Goal: Navigation & Orientation: Find specific page/section

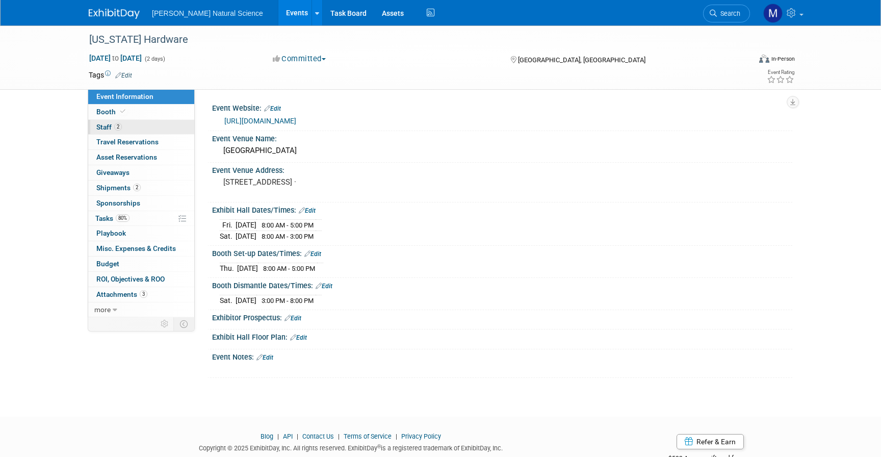
click at [138, 127] on link "2 Staff 2" at bounding box center [141, 127] width 106 height 15
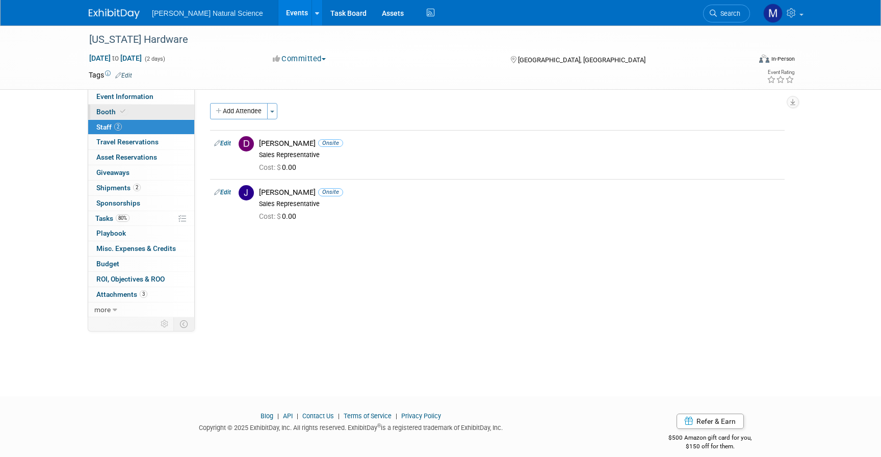
click at [138, 115] on link "Booth" at bounding box center [141, 111] width 106 height 15
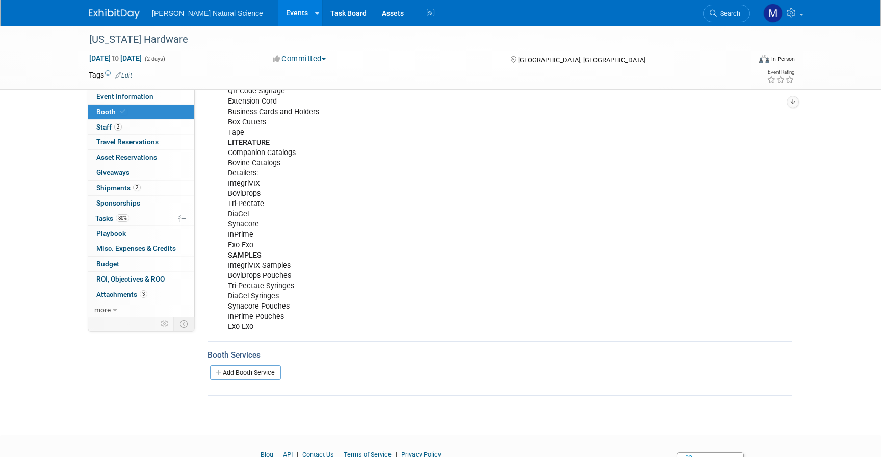
scroll to position [253, 0]
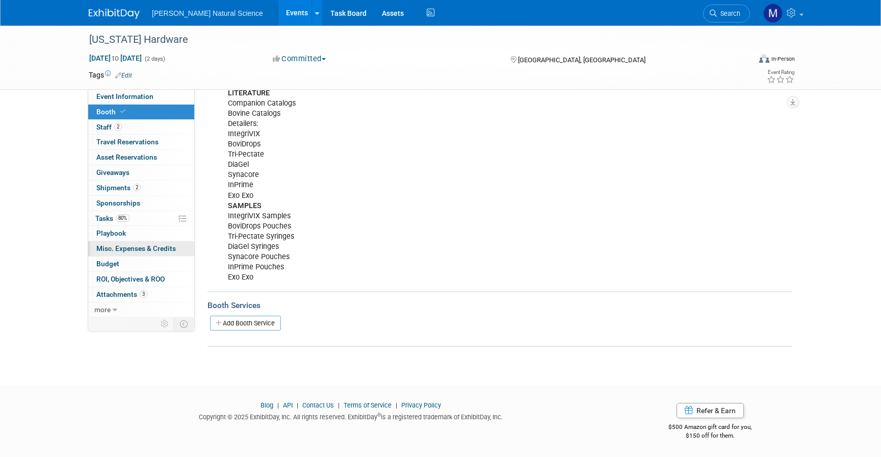
click at [142, 250] on span "Misc. Expenses & Credits 0" at bounding box center [135, 248] width 79 height 8
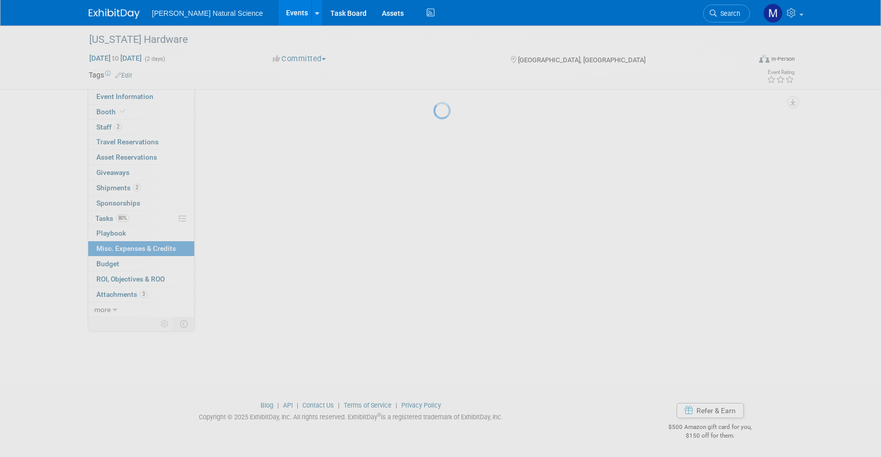
scroll to position [0, 0]
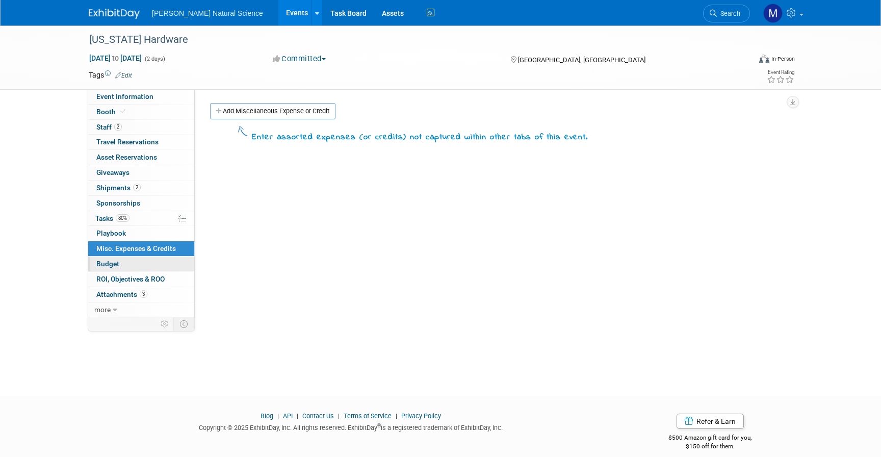
click at [139, 269] on link "Budget" at bounding box center [141, 263] width 106 height 15
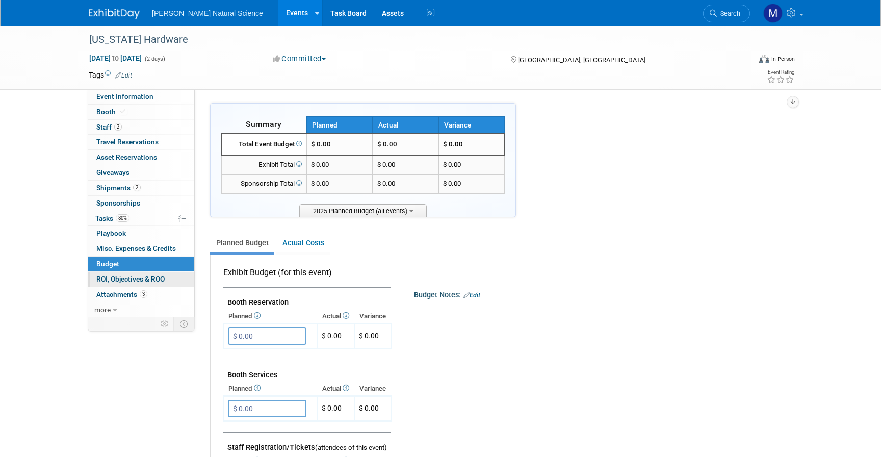
click at [143, 280] on span "ROI, Objectives & ROO 0" at bounding box center [130, 279] width 68 height 8
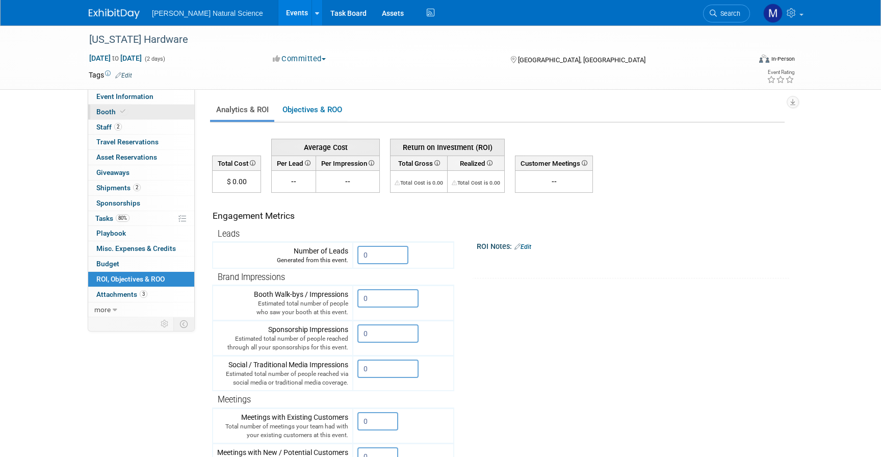
click at [124, 119] on link "Booth" at bounding box center [141, 111] width 106 height 15
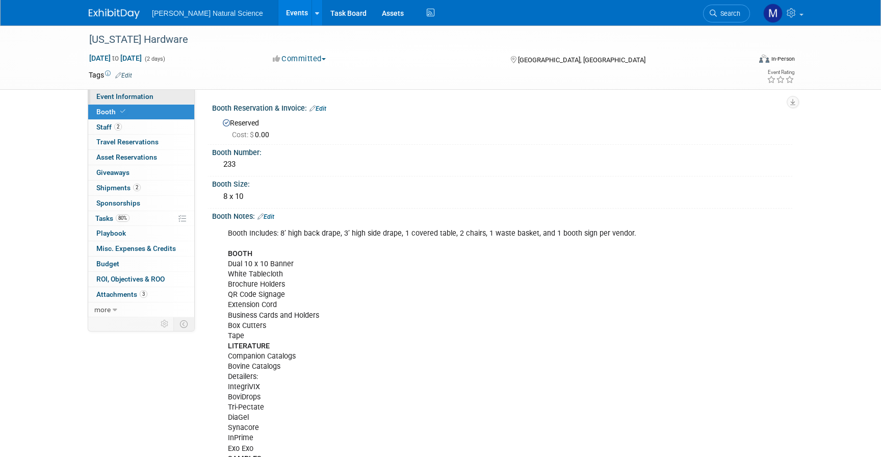
click at [135, 92] on link "Event Information" at bounding box center [141, 96] width 106 height 15
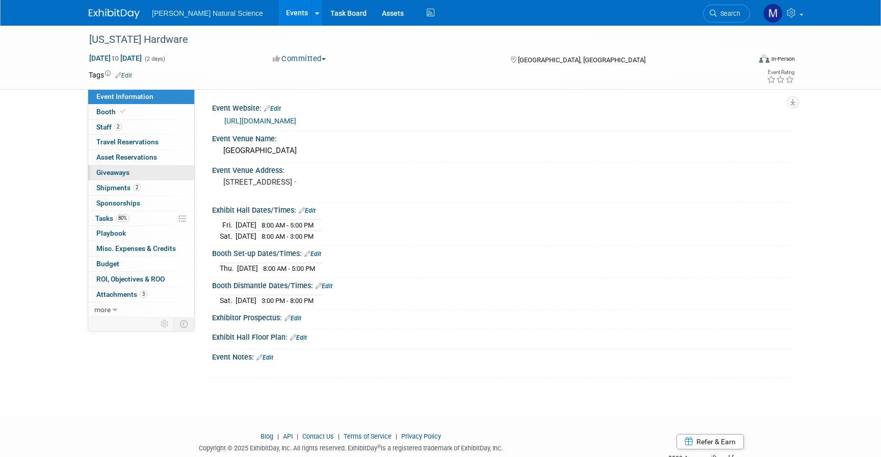
click at [151, 168] on link "0 Giveaways 0" at bounding box center [141, 172] width 106 height 15
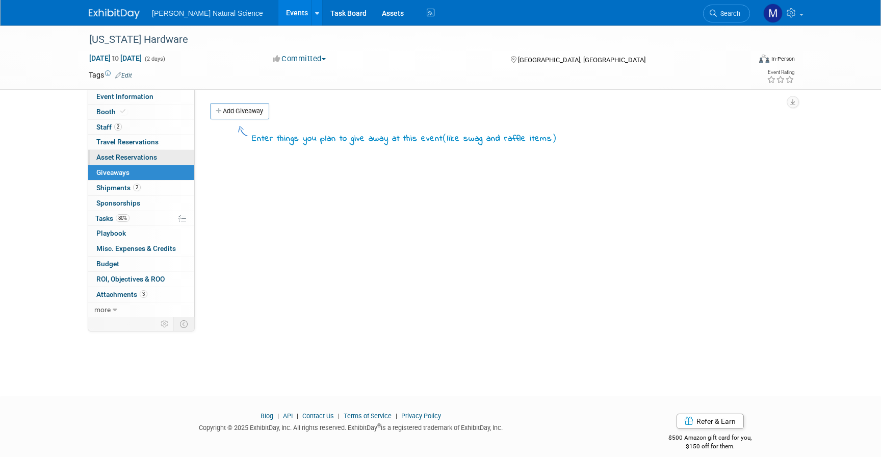
click at [145, 163] on link "0 Asset Reservations 0" at bounding box center [141, 157] width 106 height 15
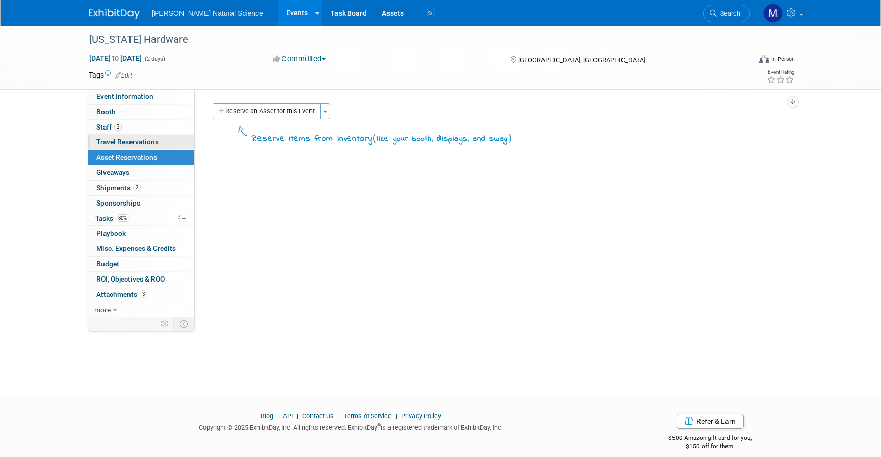
click at [146, 147] on link "0 Travel Reservations 0" at bounding box center [141, 142] width 106 height 15
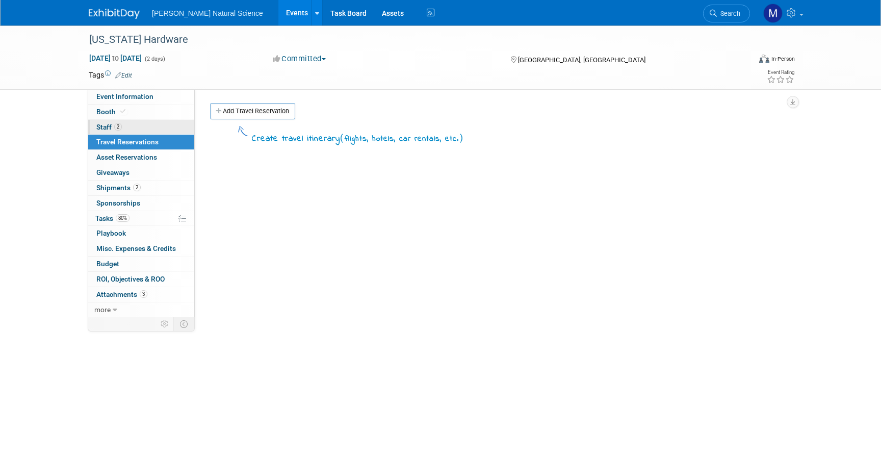
click at [143, 127] on link "2 Staff 2" at bounding box center [141, 127] width 106 height 15
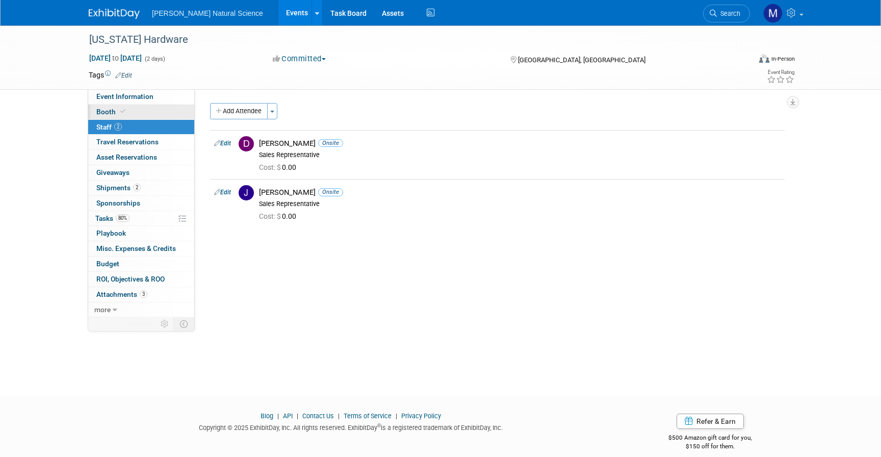
click at [142, 110] on link "Booth" at bounding box center [141, 111] width 106 height 15
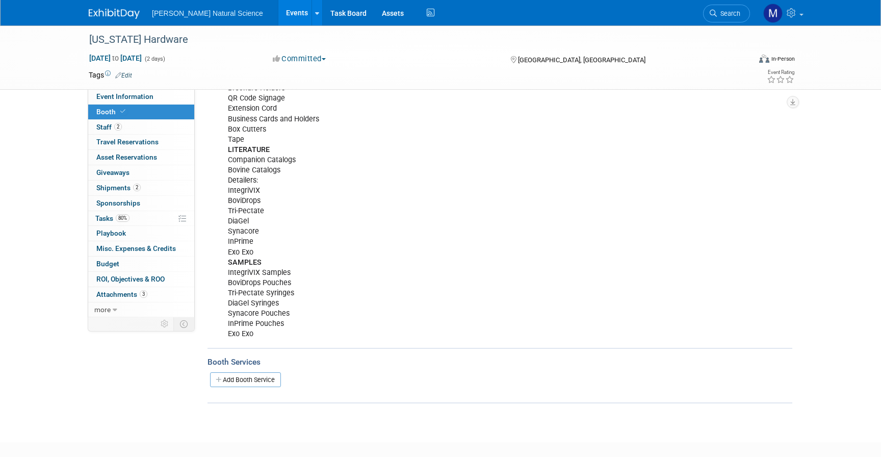
scroll to position [253, 0]
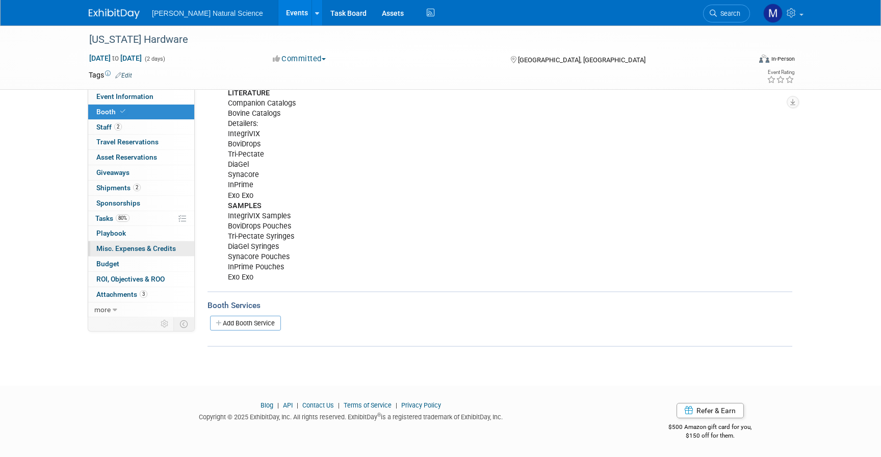
click at [138, 254] on link "0 Misc. Expenses & Credits 0" at bounding box center [141, 248] width 106 height 15
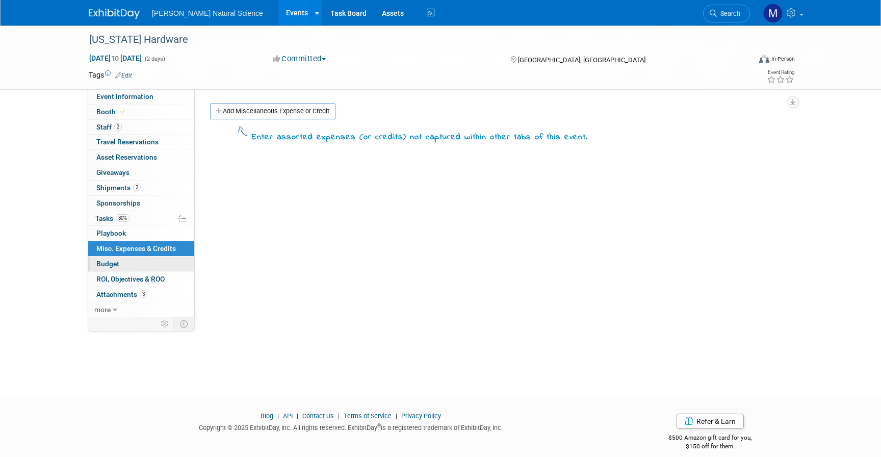
click at [138, 261] on link "Budget" at bounding box center [141, 263] width 106 height 15
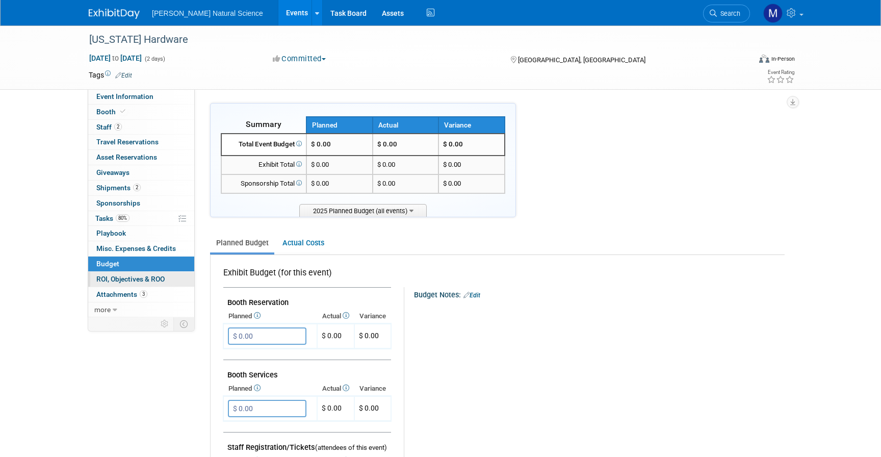
click at [139, 277] on span "ROI, Objectives & ROO 0" at bounding box center [130, 279] width 68 height 8
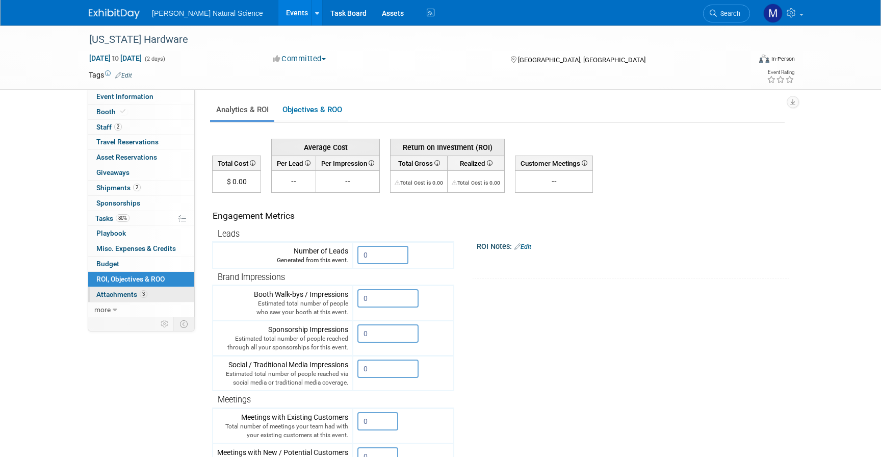
click at [143, 300] on link "3 Attachments 3" at bounding box center [141, 294] width 106 height 15
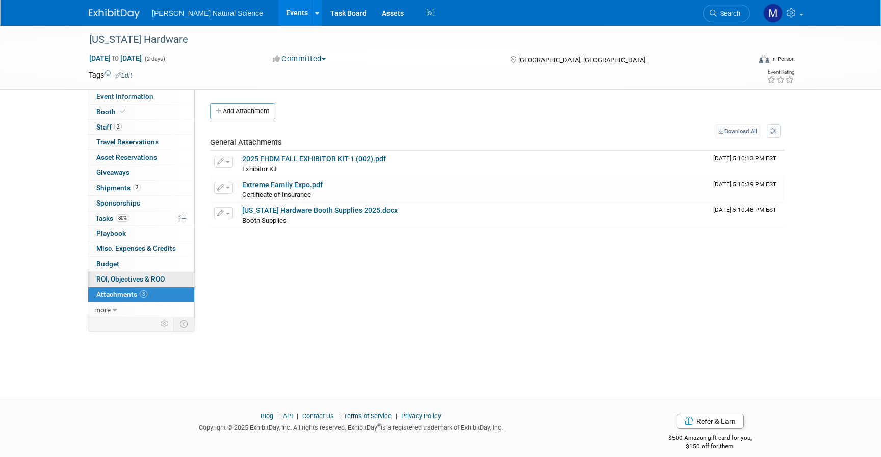
click at [139, 273] on link "0 ROI, Objectives & ROO 0" at bounding box center [141, 279] width 106 height 15
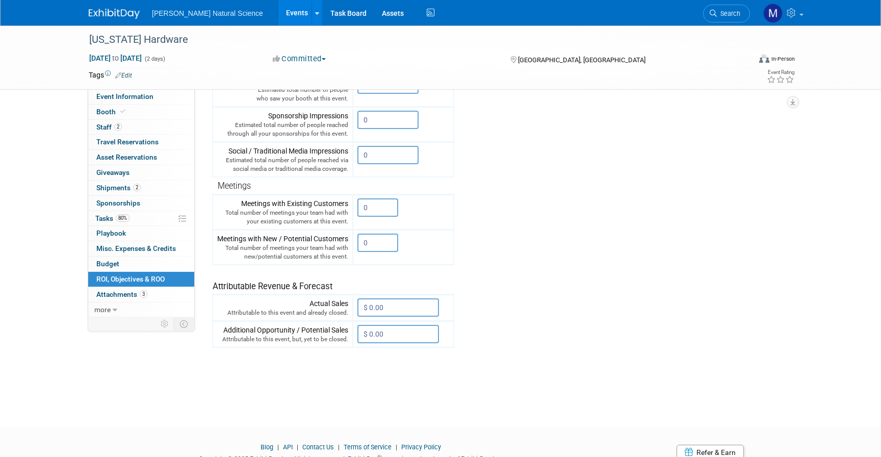
scroll to position [255, 0]
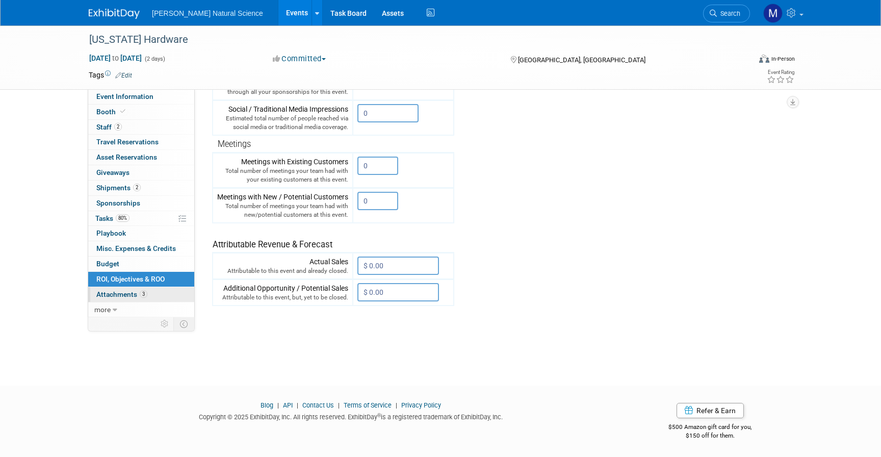
click at [155, 294] on link "3 Attachments 3" at bounding box center [141, 294] width 106 height 15
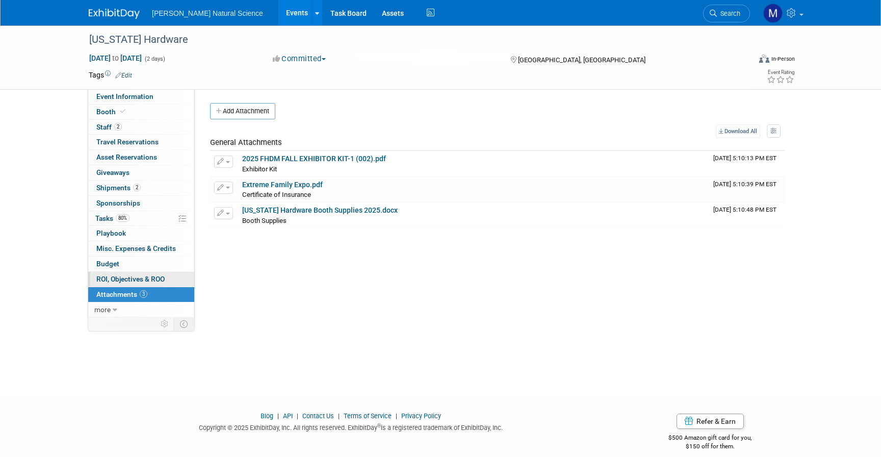
click at [139, 284] on link "0 ROI, Objectives & ROO 0" at bounding box center [141, 279] width 106 height 15
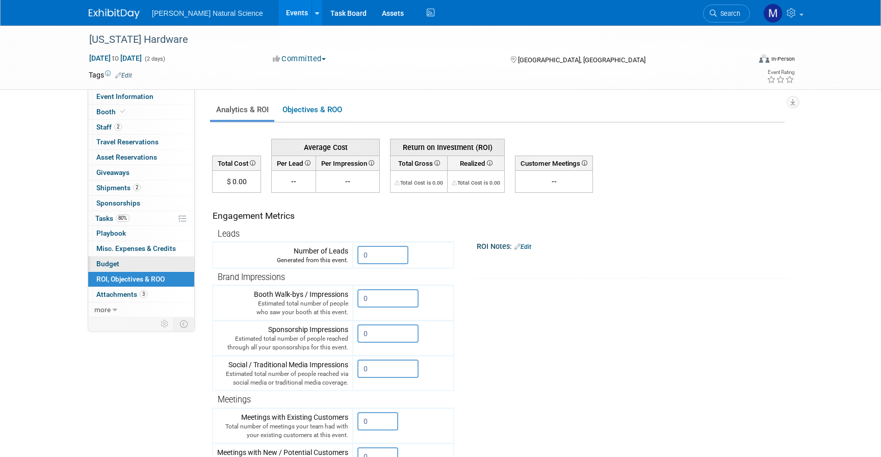
click at [126, 266] on link "Budget" at bounding box center [141, 263] width 106 height 15
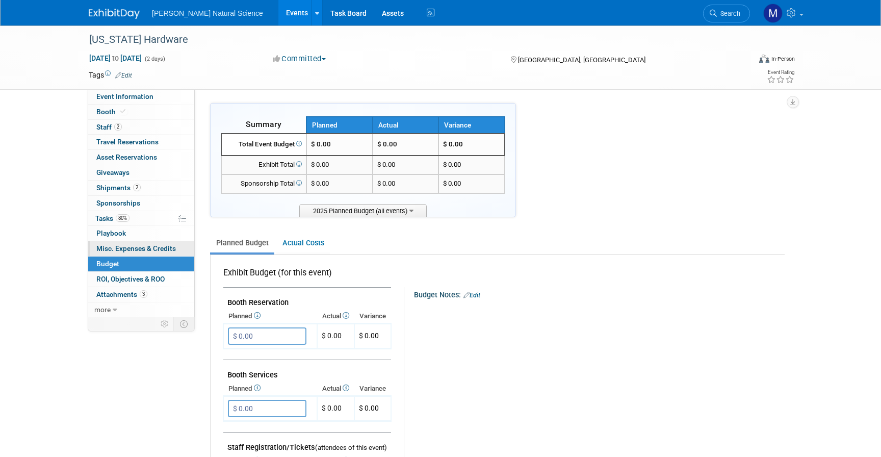
click at [147, 245] on span "Misc. Expenses & Credits 0" at bounding box center [135, 248] width 79 height 8
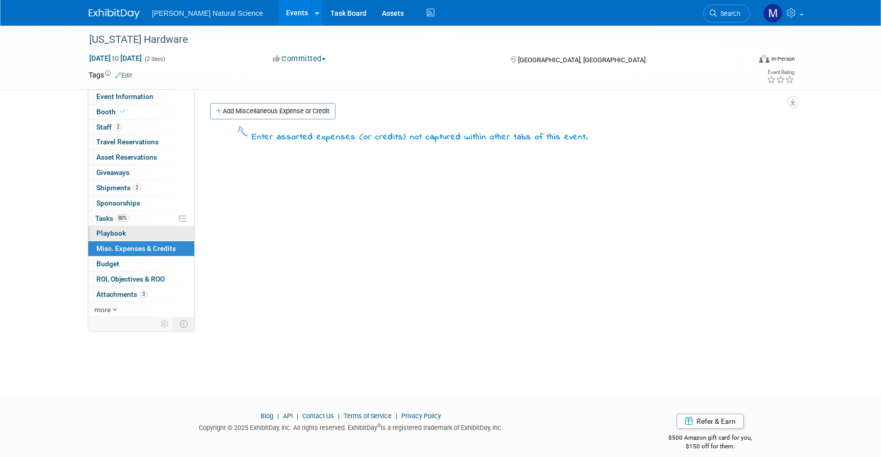
click at [140, 234] on link "0 Playbook 0" at bounding box center [141, 233] width 106 height 15
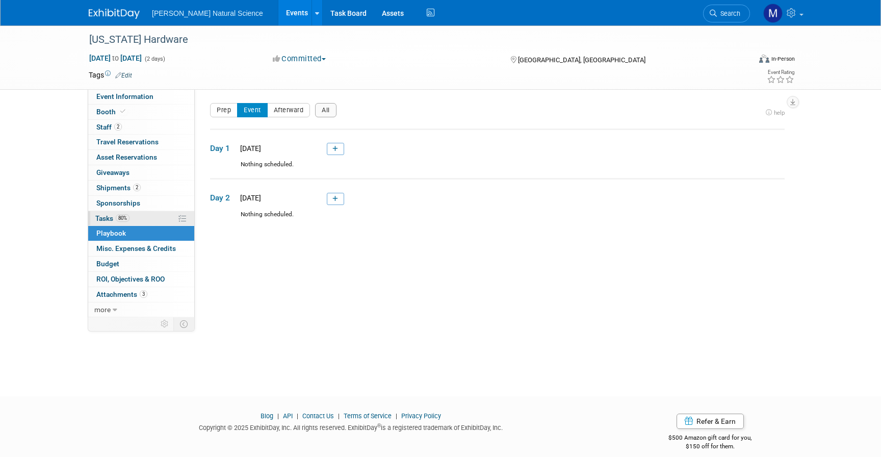
click at [142, 217] on link "80% Tasks 80%" at bounding box center [141, 218] width 106 height 15
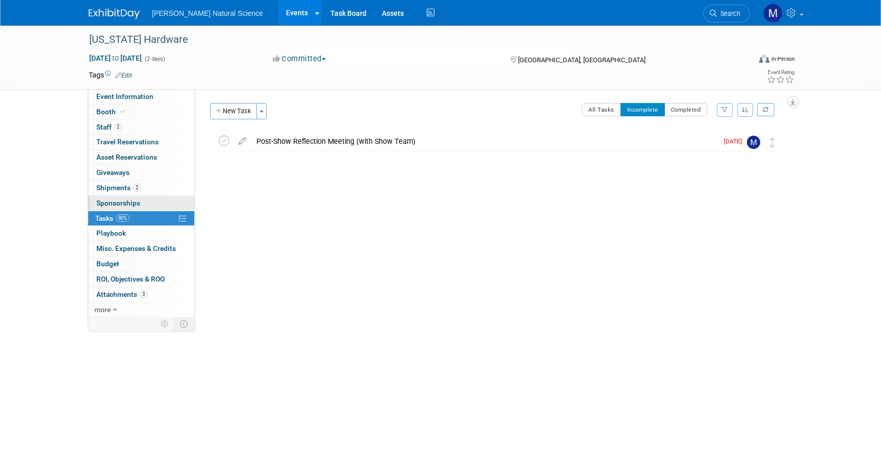
click at [145, 197] on link "0 Sponsorships 0" at bounding box center [141, 203] width 106 height 15
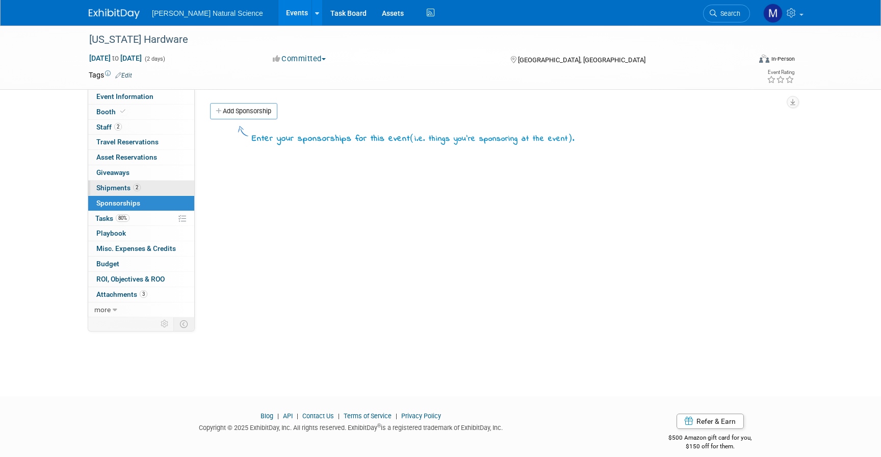
click at [148, 181] on link "2 Shipments 2" at bounding box center [141, 187] width 106 height 15
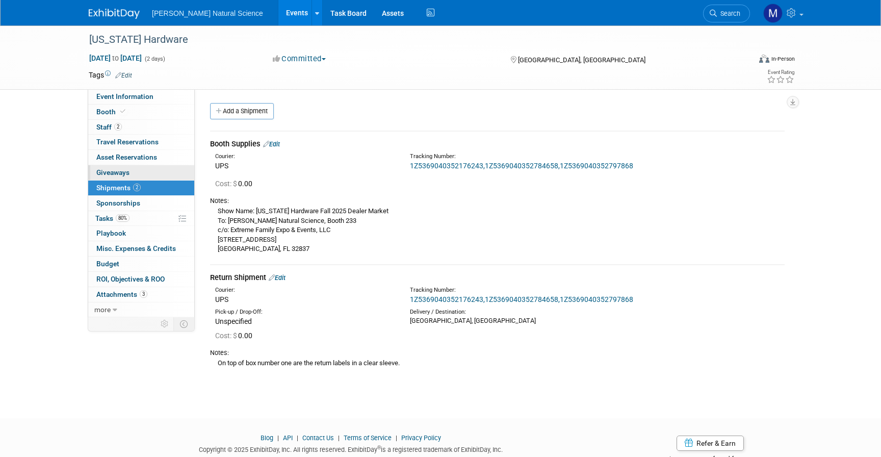
click at [149, 172] on link "0 Giveaways 0" at bounding box center [141, 172] width 106 height 15
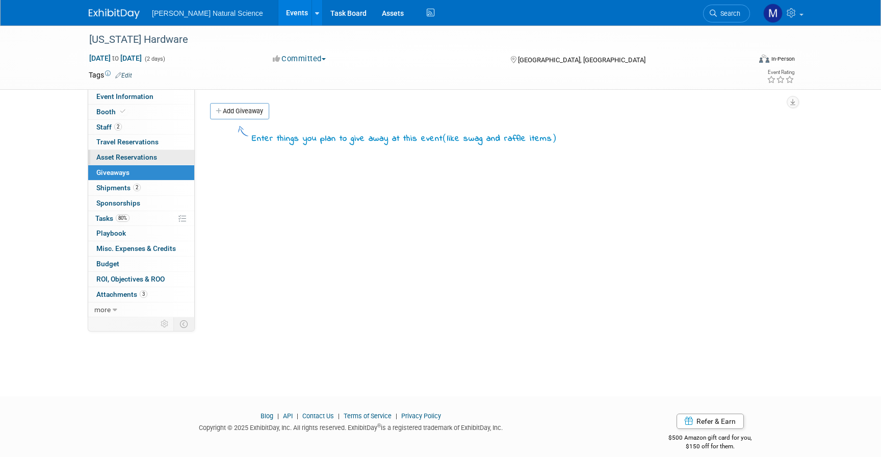
click at [153, 163] on link "0 Asset Reservations 0" at bounding box center [141, 157] width 106 height 15
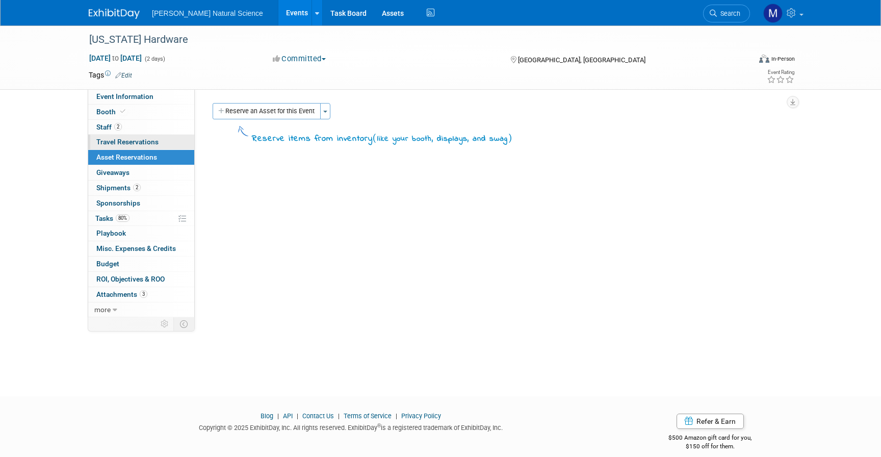
click at [154, 149] on link "0 Travel Reservations 0" at bounding box center [141, 142] width 106 height 15
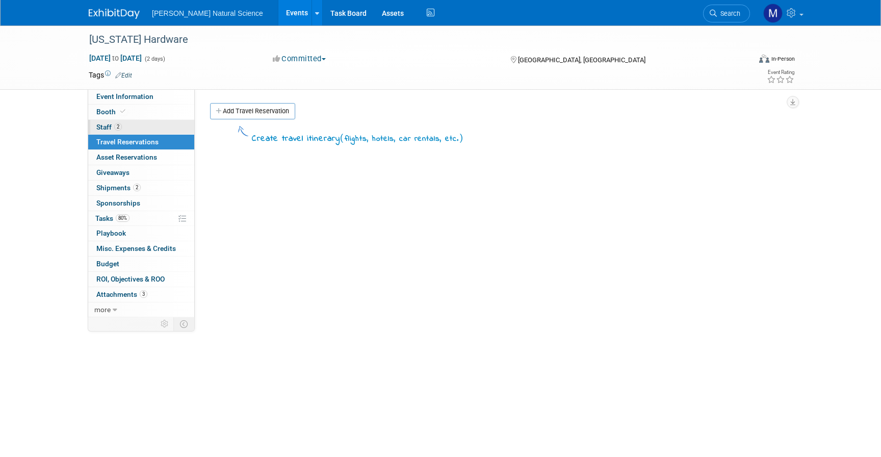
click at [150, 132] on link "2 Staff 2" at bounding box center [141, 127] width 106 height 15
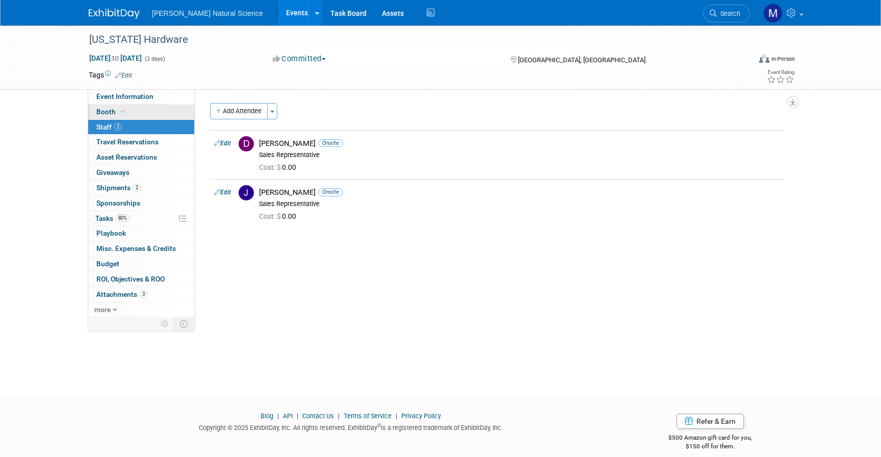
click at [145, 112] on link "Booth" at bounding box center [141, 111] width 106 height 15
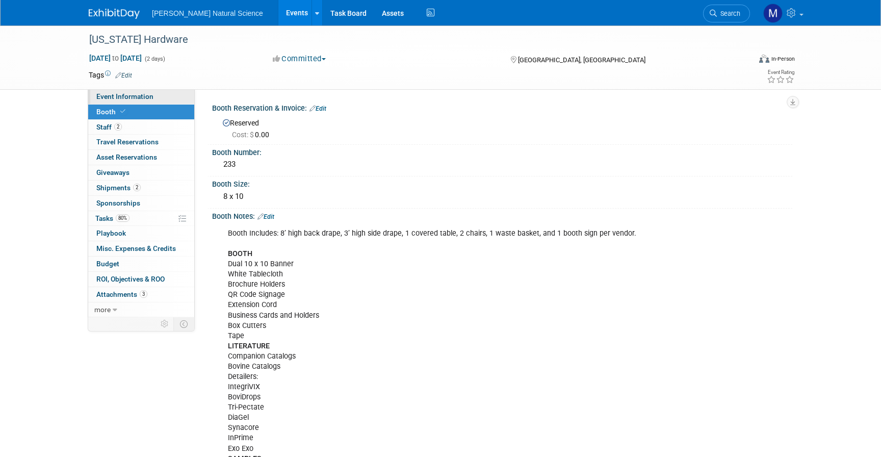
click at [150, 91] on link "Event Information" at bounding box center [141, 96] width 106 height 15
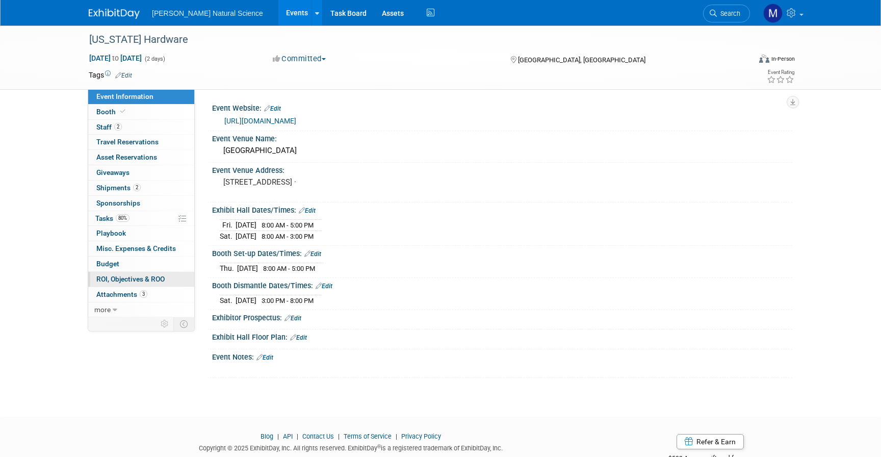
click at [172, 276] on link "0 ROI, Objectives & ROO 0" at bounding box center [141, 279] width 106 height 15
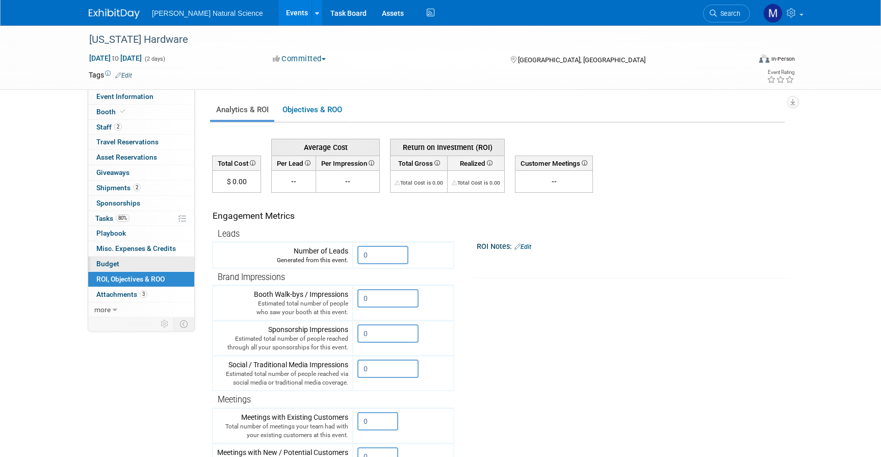
click at [151, 267] on link "Budget" at bounding box center [141, 263] width 106 height 15
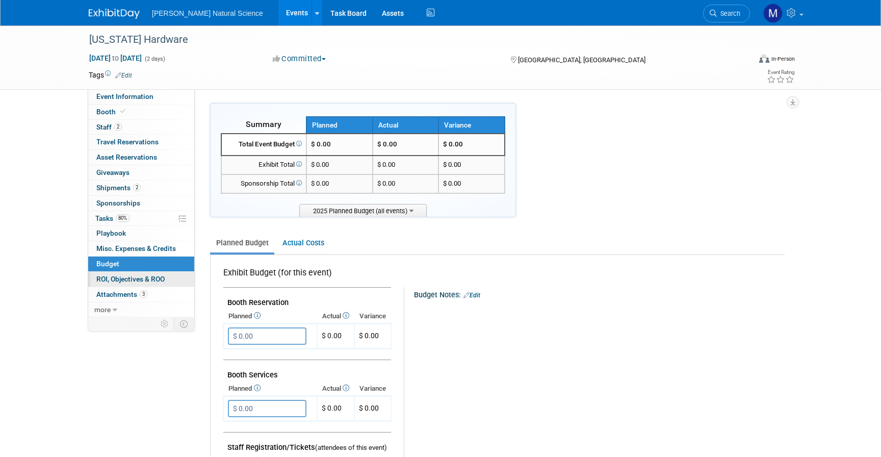
click at [158, 275] on span "ROI, Objectives & ROO 0" at bounding box center [130, 279] width 68 height 8
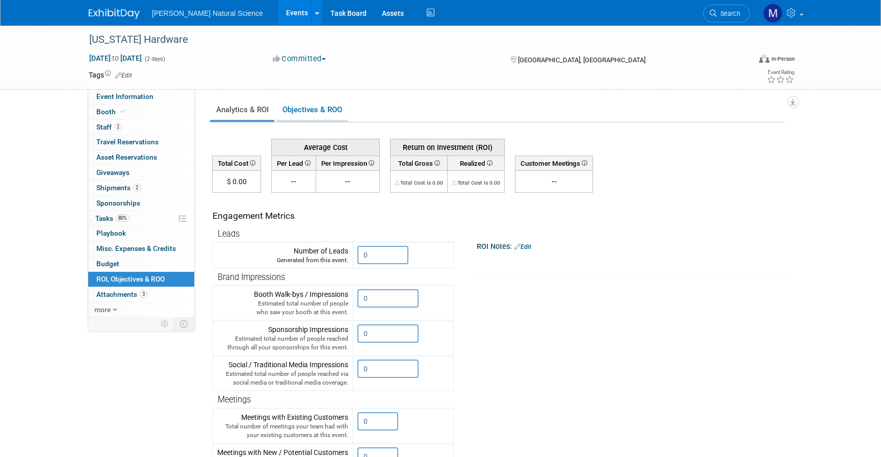
click at [332, 116] on link "Objectives & ROO 0" at bounding box center [311, 110] width 71 height 20
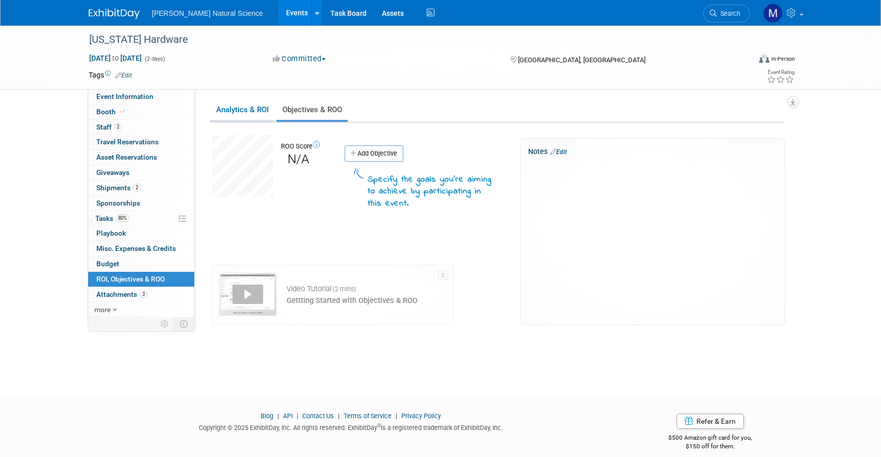
click at [221, 100] on link "Analytics & ROI" at bounding box center [242, 110] width 64 height 20
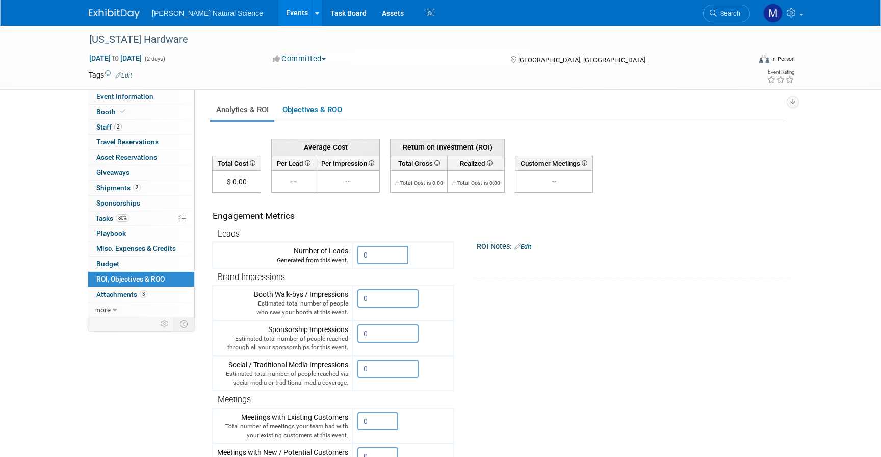
click at [278, 8] on link "Events" at bounding box center [296, 12] width 37 height 25
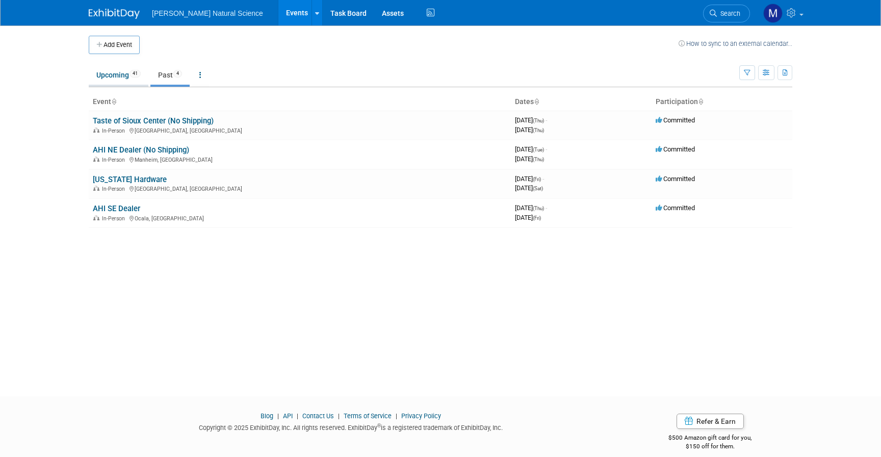
click at [109, 83] on link "Upcoming 41" at bounding box center [119, 74] width 60 height 19
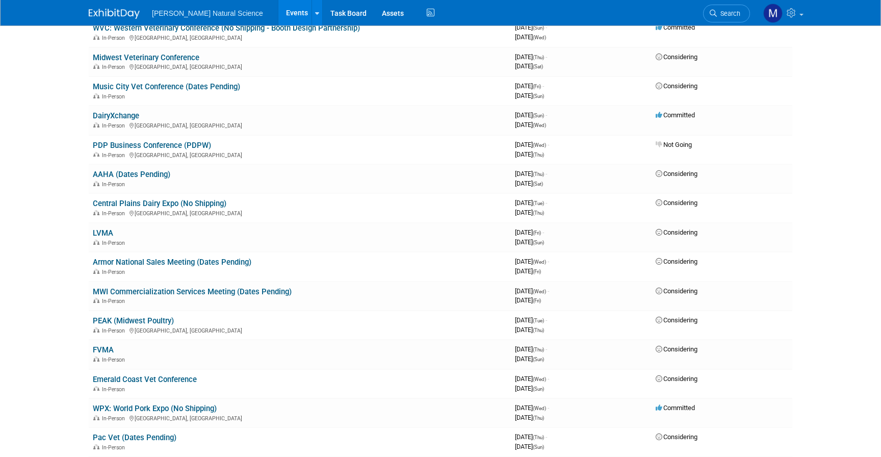
scroll to position [356, 0]
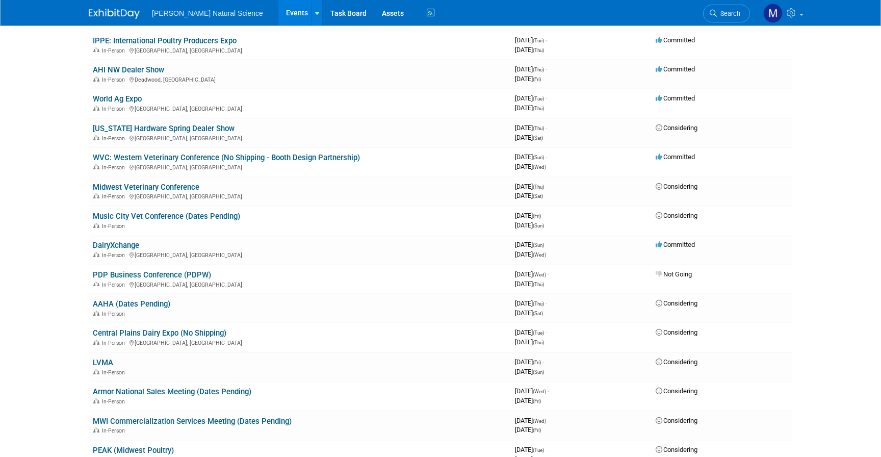
scroll to position [0, 0]
